Goal: Task Accomplishment & Management: Complete application form

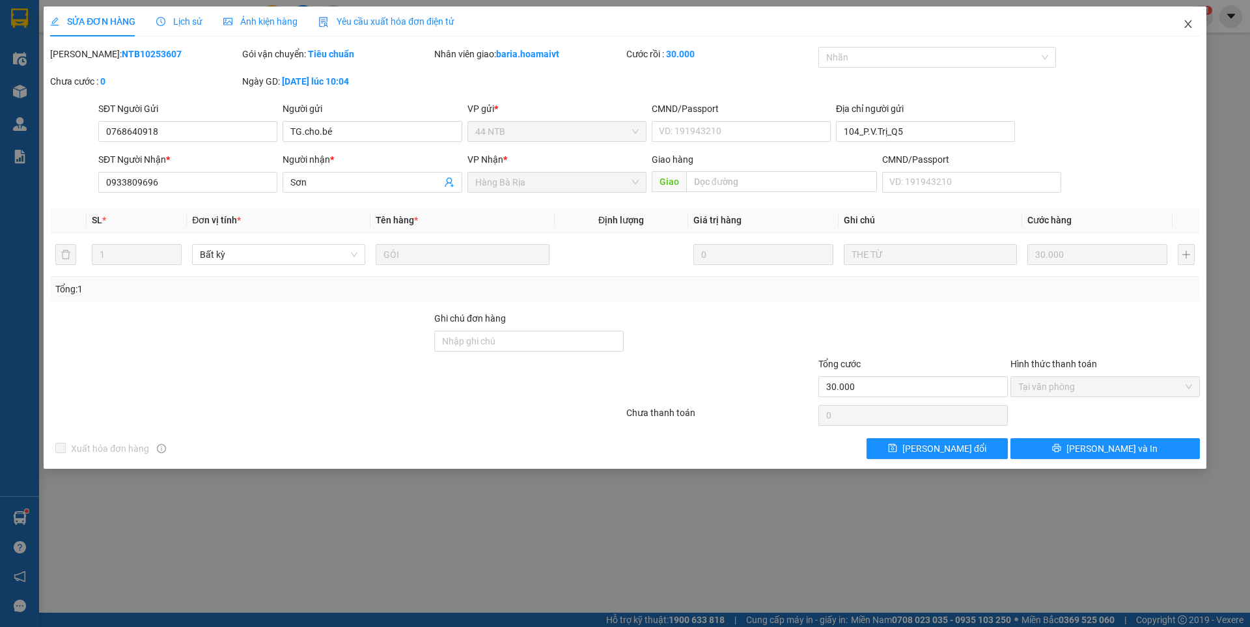
click at [1185, 28] on icon "close" at bounding box center [1187, 24] width 7 height 8
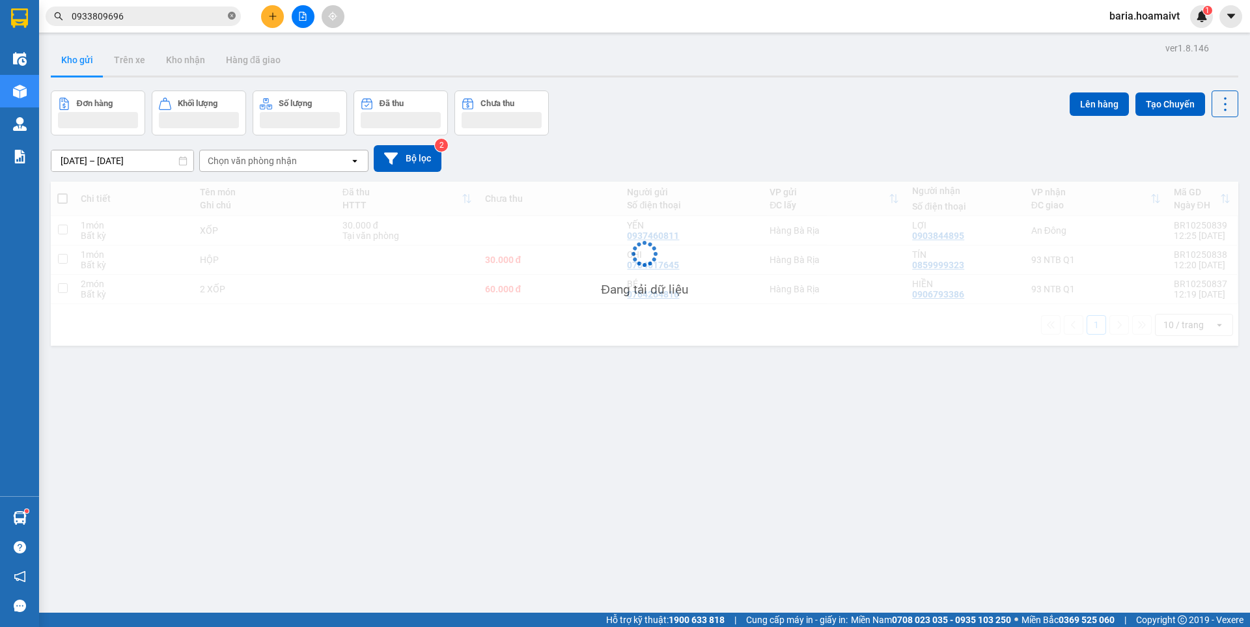
click at [228, 17] on icon "close-circle" at bounding box center [232, 16] width 8 height 8
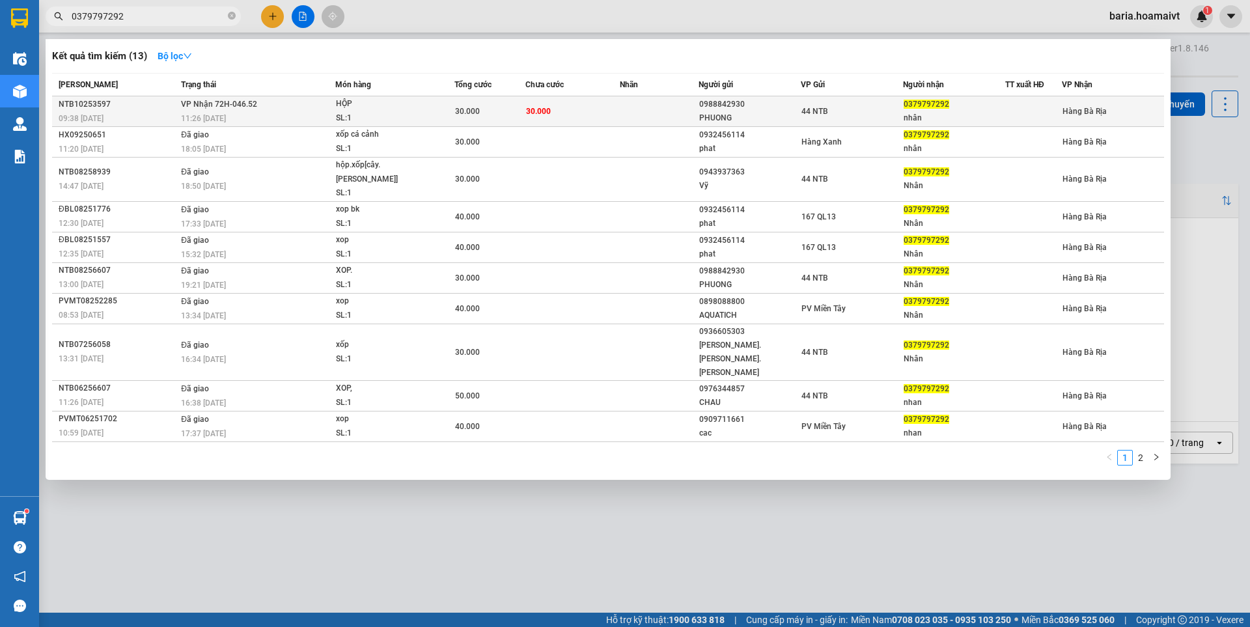
type input "0379797292"
click at [914, 114] on div "nhân" at bounding box center [953, 118] width 101 height 14
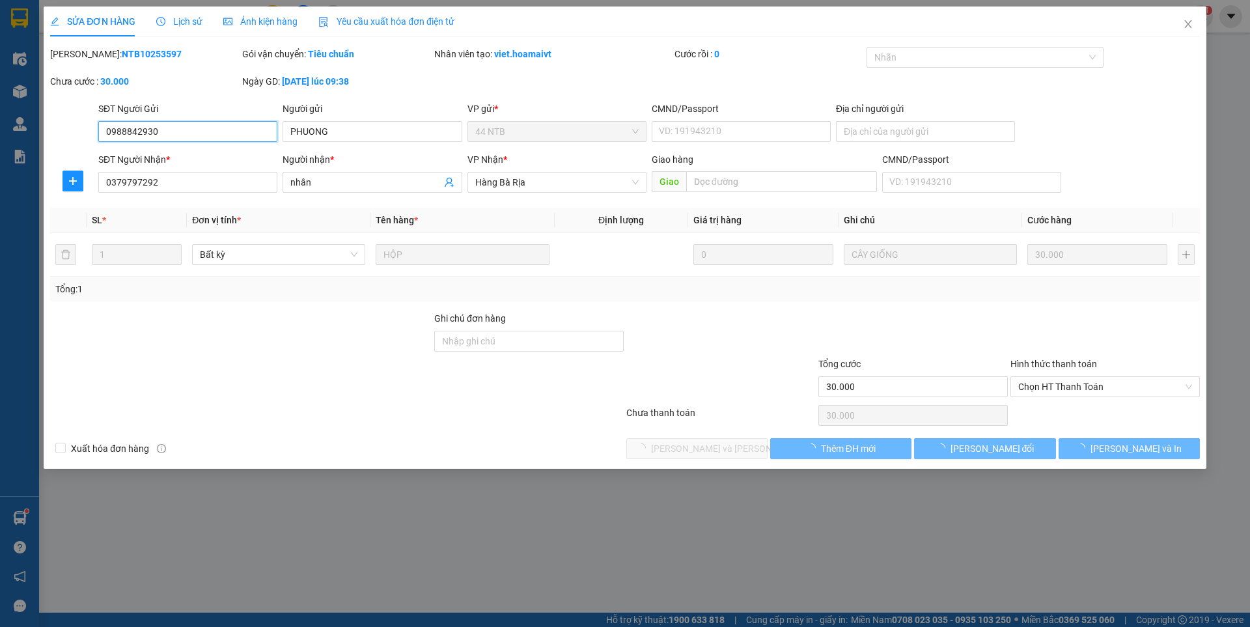
type input "0988842930"
type input "PHUONG"
type input "0379797292"
type input "nhân"
type input "30.000"
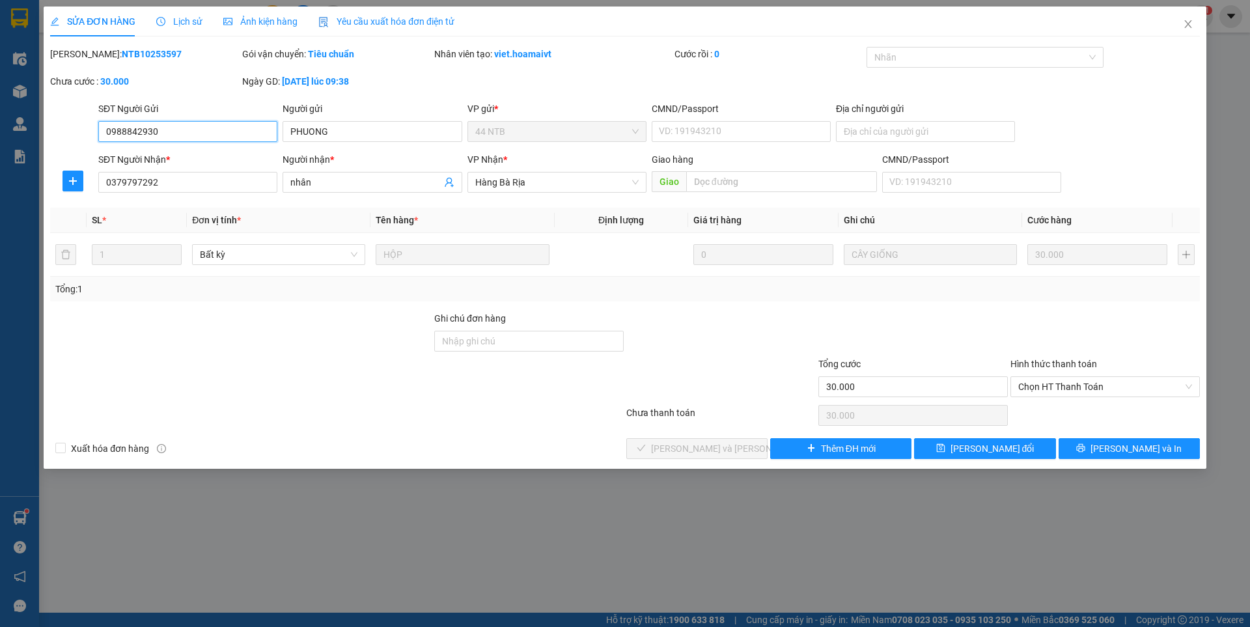
drag, startPoint x: 1068, startPoint y: 384, endPoint x: 1066, endPoint y: 404, distance: 20.3
click at [1068, 391] on span "Chọn HT Thanh Toán" at bounding box center [1105, 387] width 174 height 20
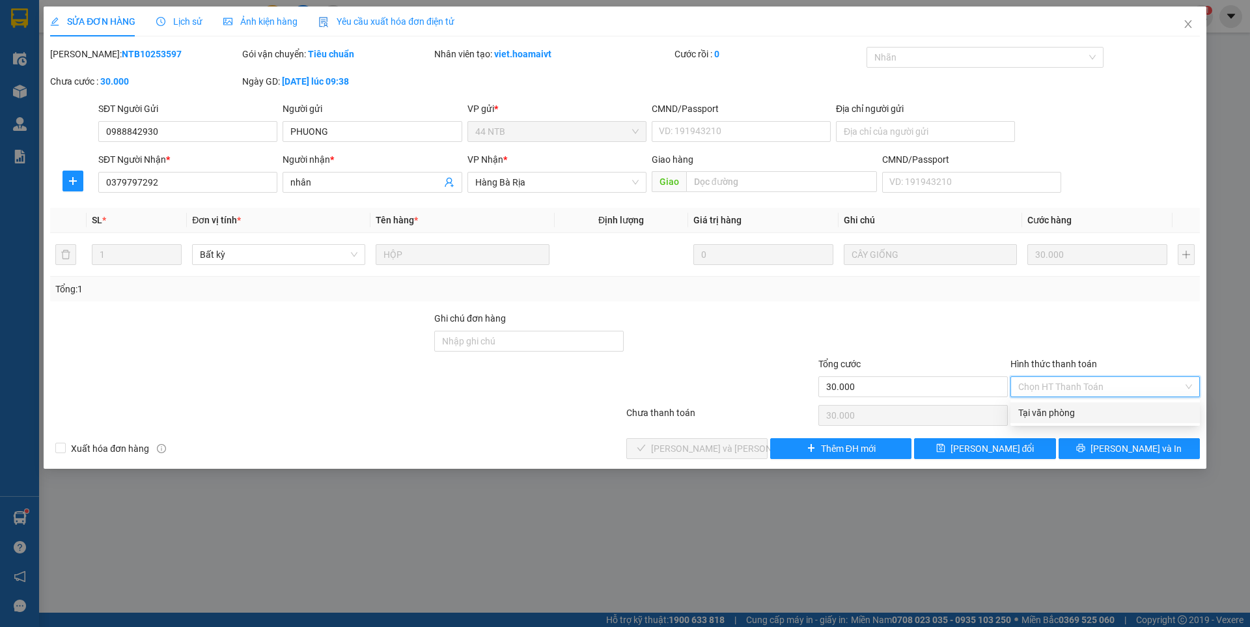
drag, startPoint x: 1062, startPoint y: 412, endPoint x: 768, endPoint y: 460, distance: 297.5
click at [1054, 412] on div "Tại văn phòng" at bounding box center [1105, 412] width 174 height 14
type input "0"
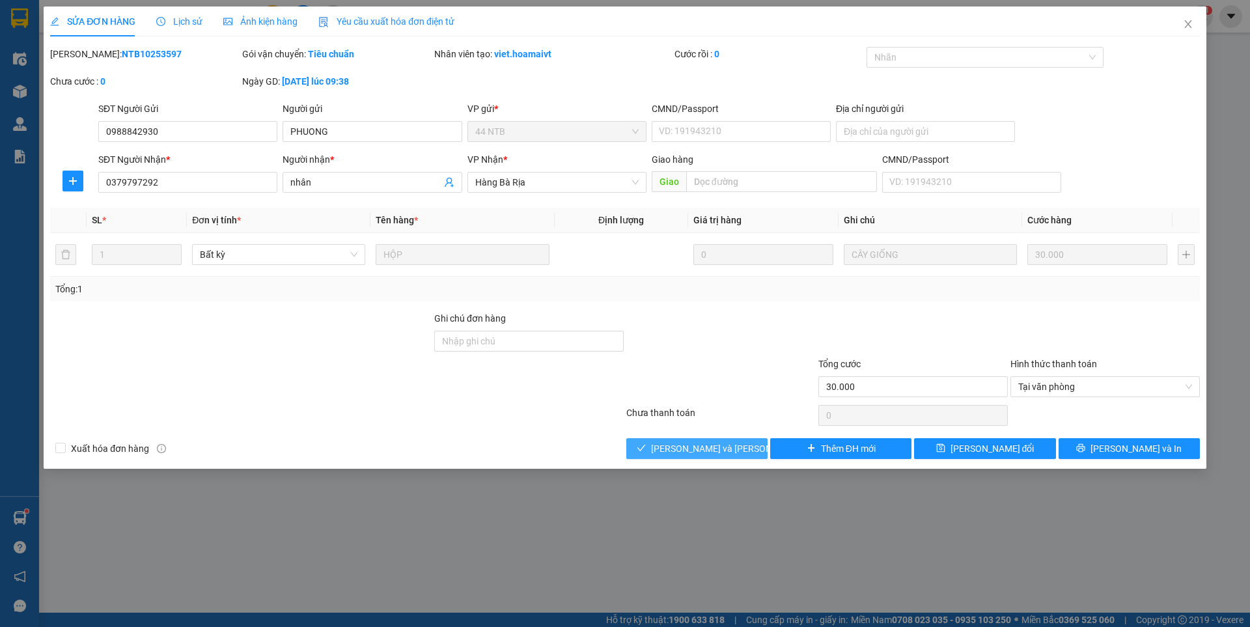
click at [710, 445] on span "[PERSON_NAME] và [PERSON_NAME] hàng" at bounding box center [739, 448] width 176 height 14
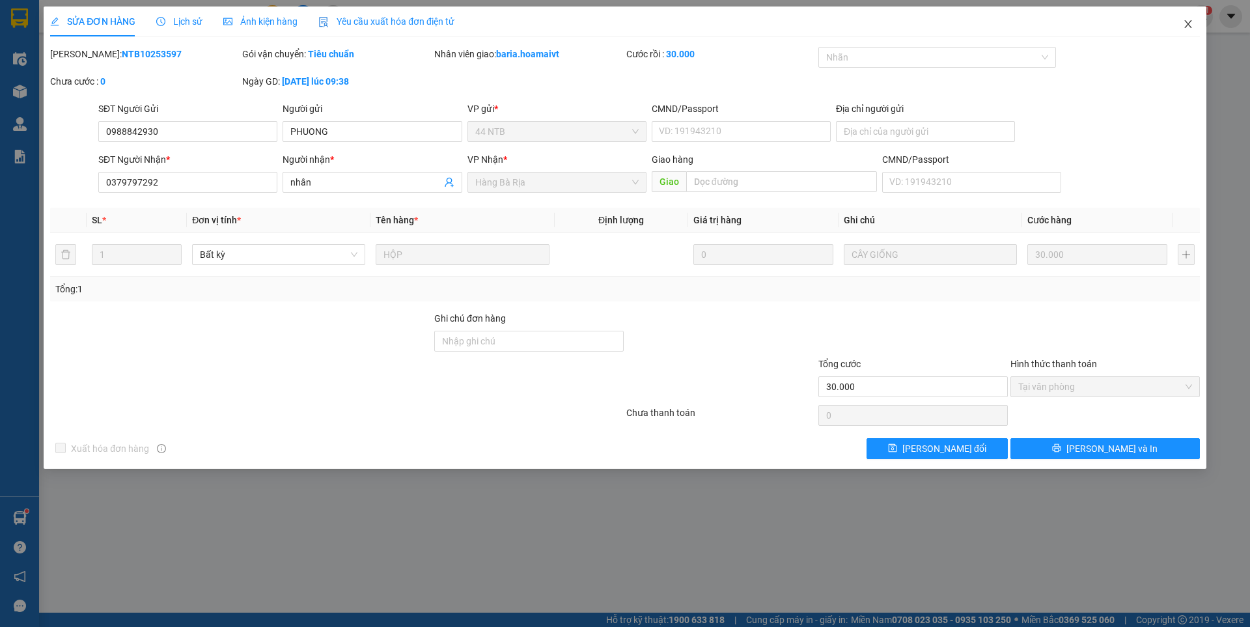
click at [1188, 25] on icon "close" at bounding box center [1187, 24] width 7 height 8
